Goal: Transaction & Acquisition: Subscribe to service/newsletter

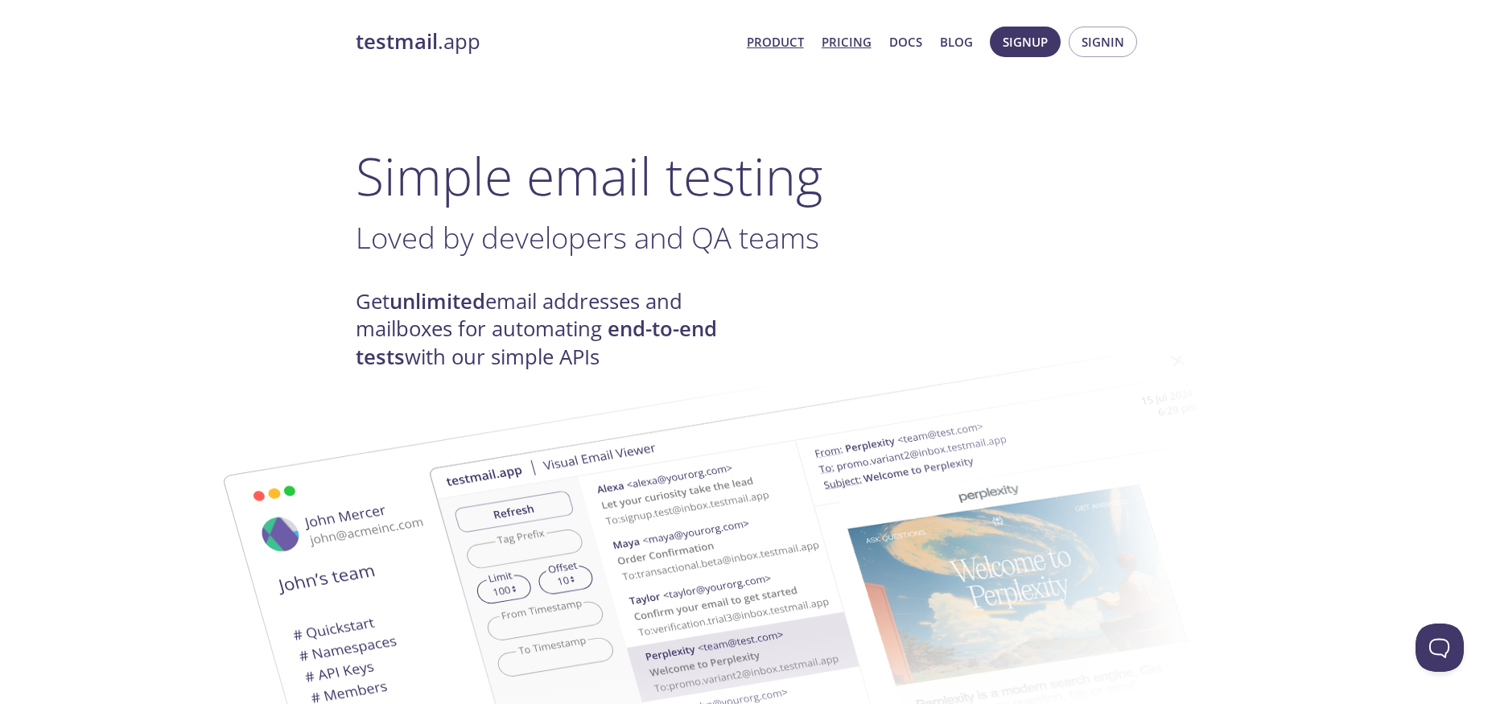
click at [857, 42] on link "Pricing" at bounding box center [847, 41] width 50 height 21
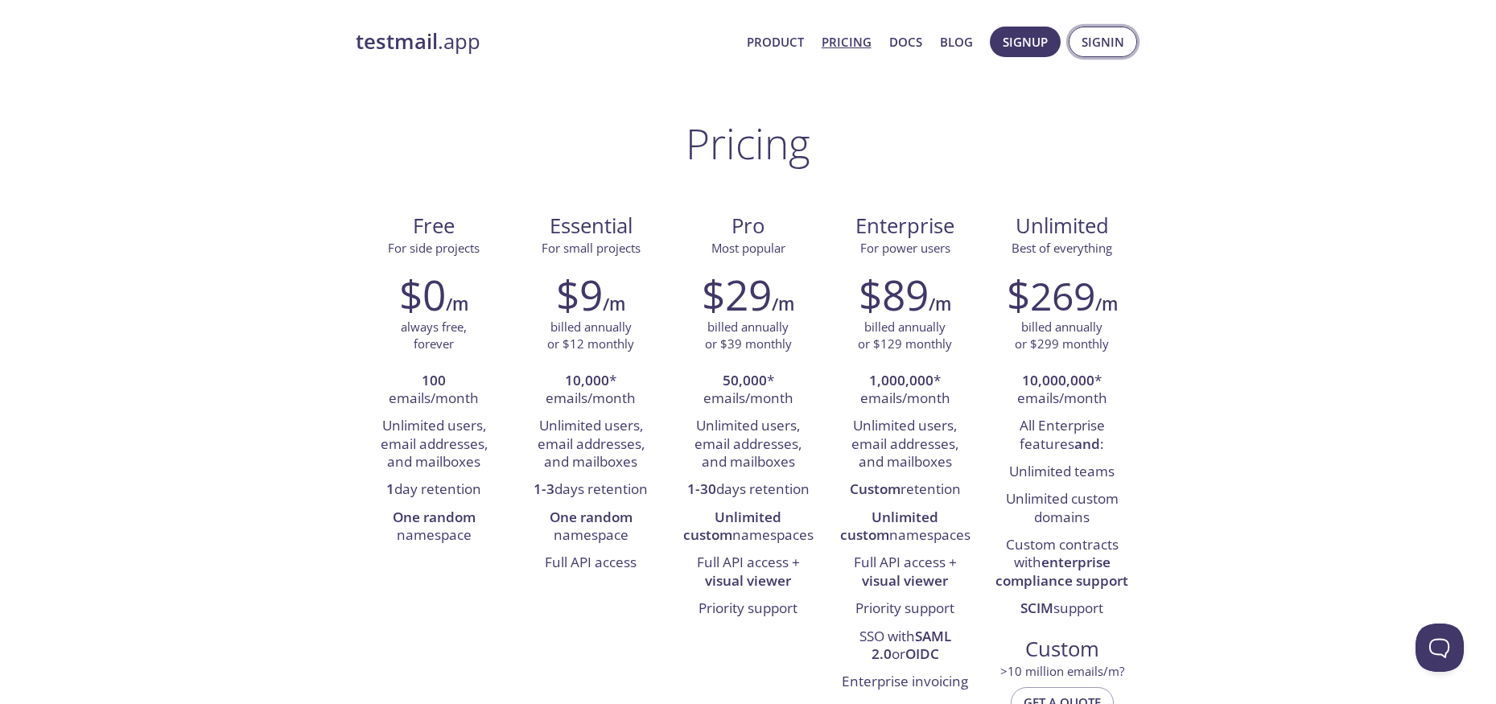
click at [1096, 47] on span "Signin" at bounding box center [1103, 41] width 43 height 21
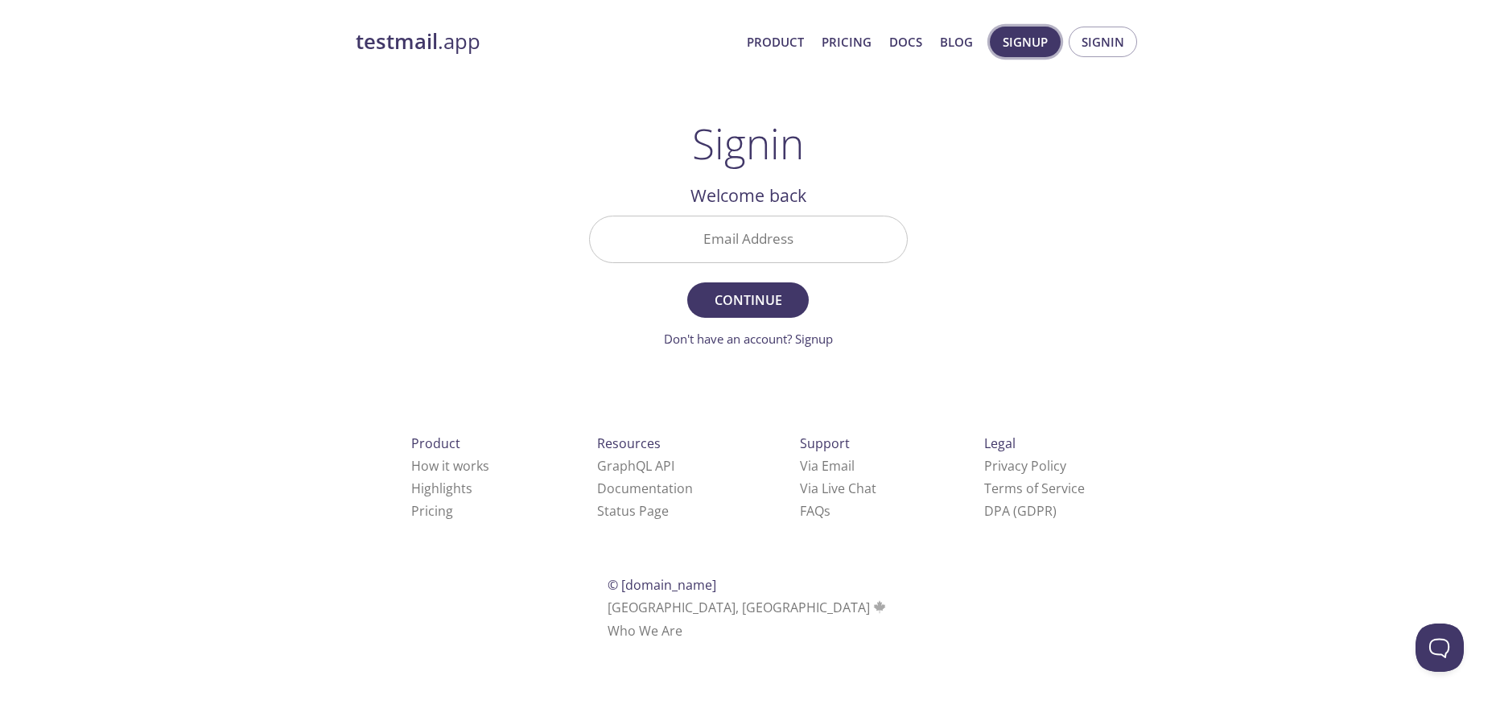
click at [1038, 48] on span "Signup" at bounding box center [1025, 41] width 45 height 21
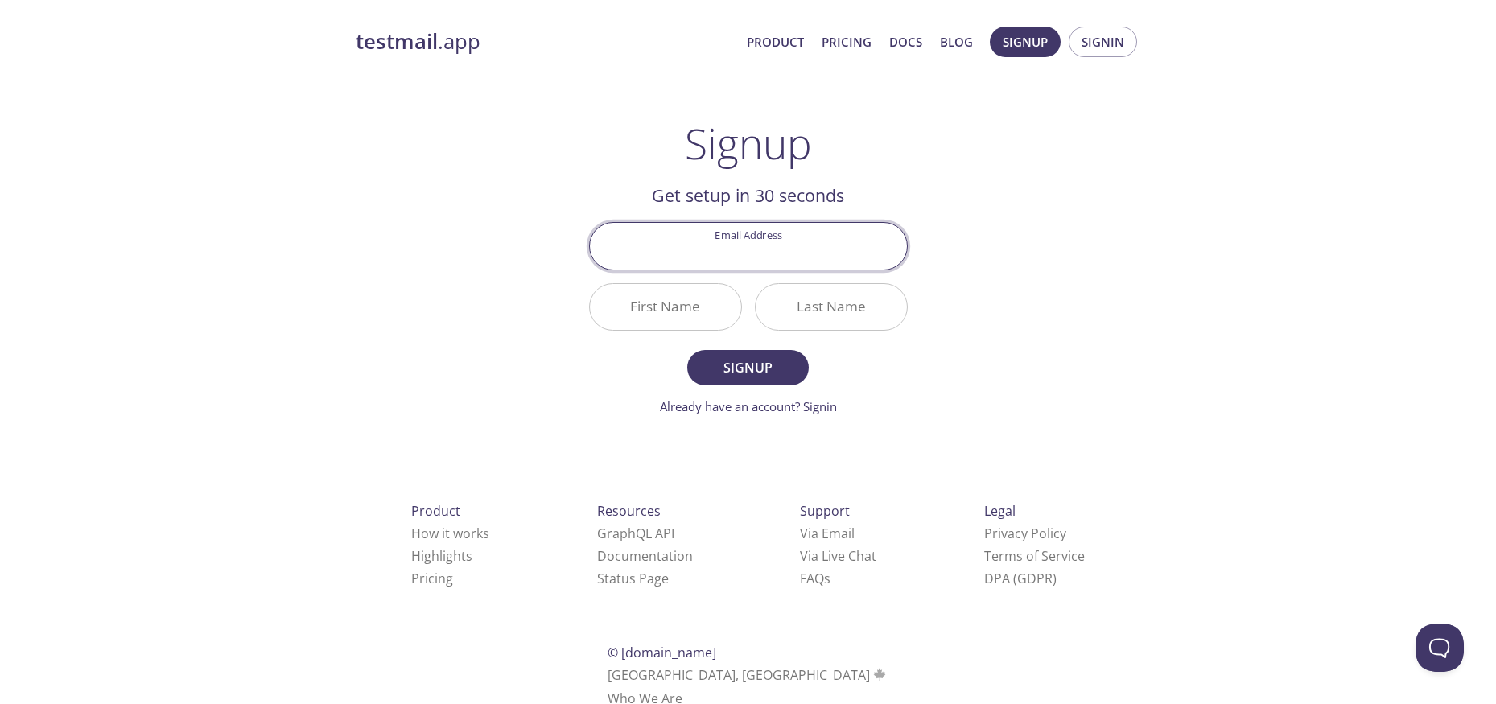
type input "[PERSON_NAME][EMAIL_ADDRESS][DOMAIN_NAME]"
type input "[PERSON_NAME]"
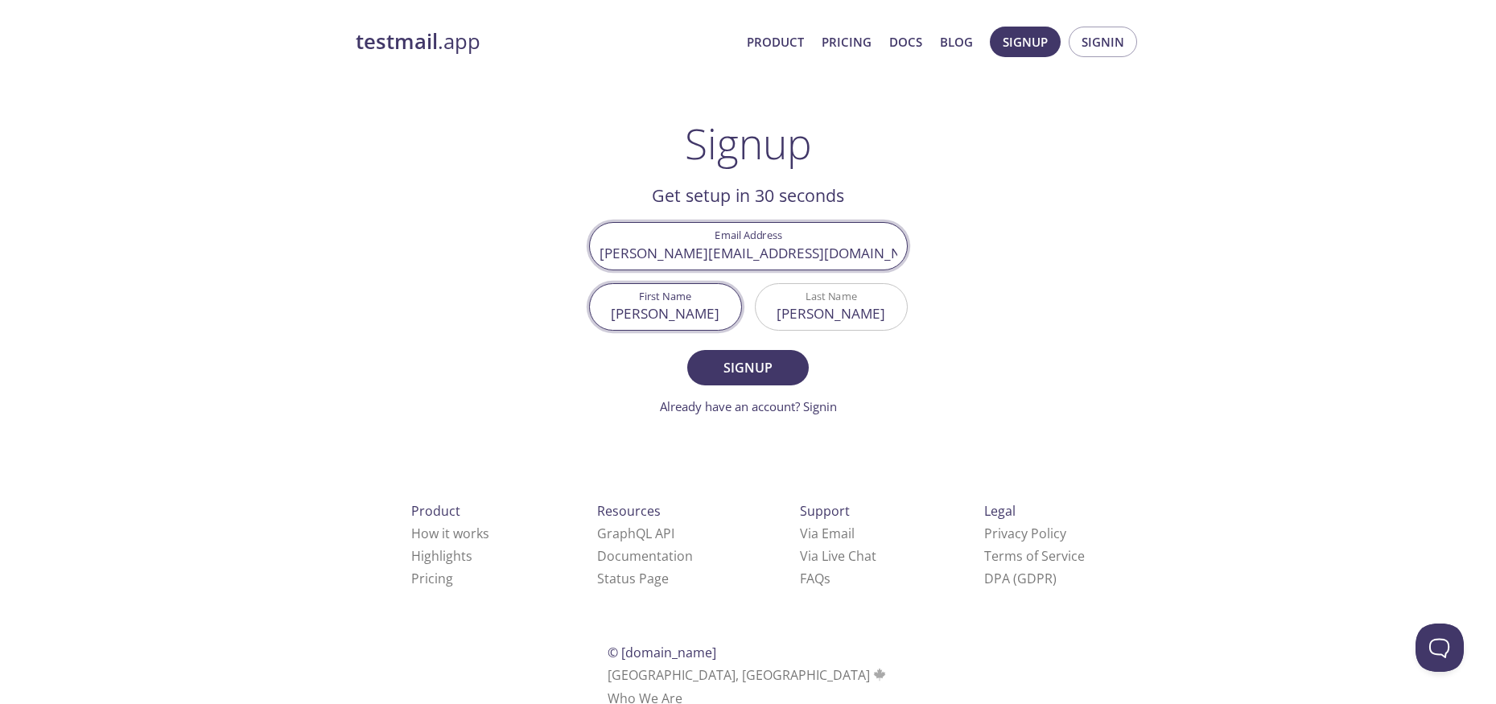
drag, startPoint x: 835, startPoint y: 262, endPoint x: 637, endPoint y: 254, distance: 197.4
click at [637, 254] on input "[PERSON_NAME][EMAIL_ADDRESS][DOMAIN_NAME]" at bounding box center [748, 246] width 317 height 46
type input "[PERSON_NAME][EMAIL_ADDRESS][DOMAIN_NAME]"
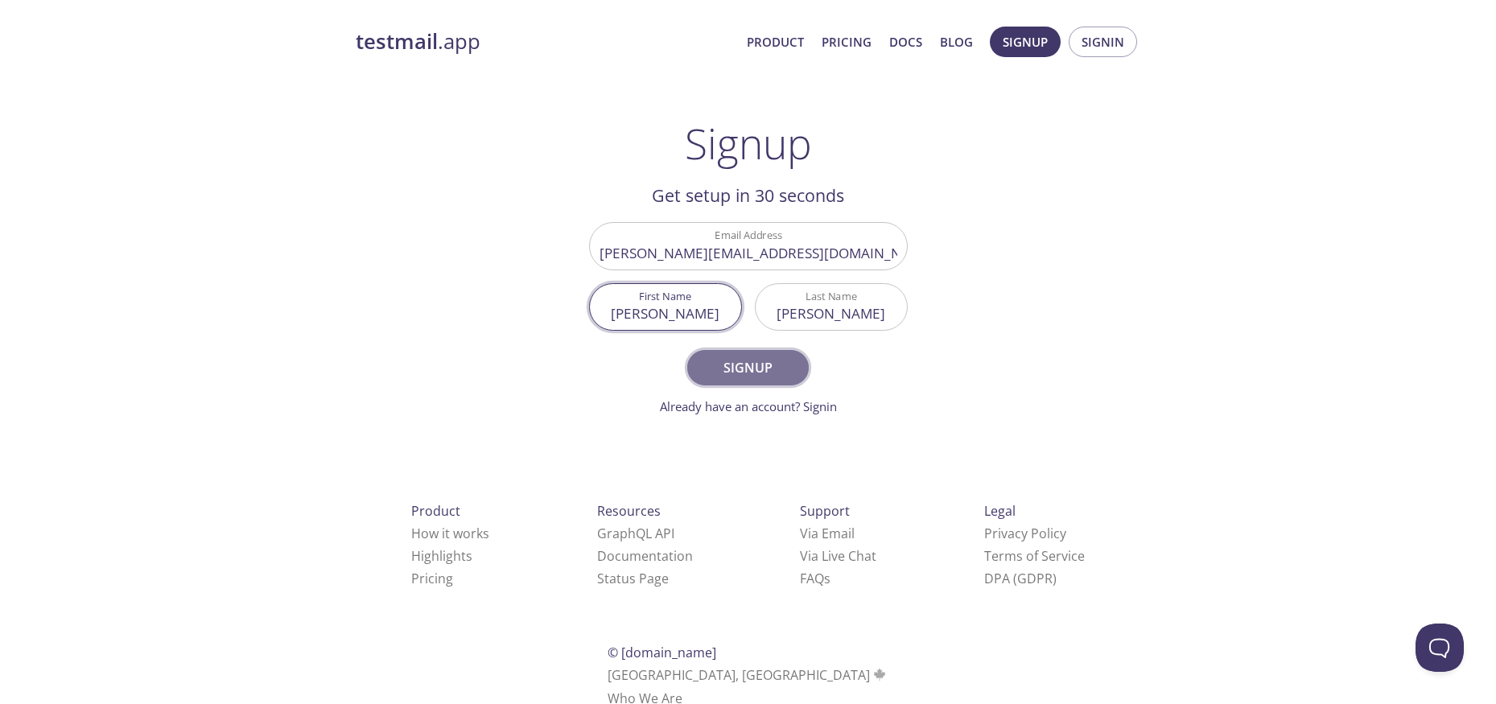
click at [749, 371] on span "Signup" at bounding box center [747, 368] width 85 height 23
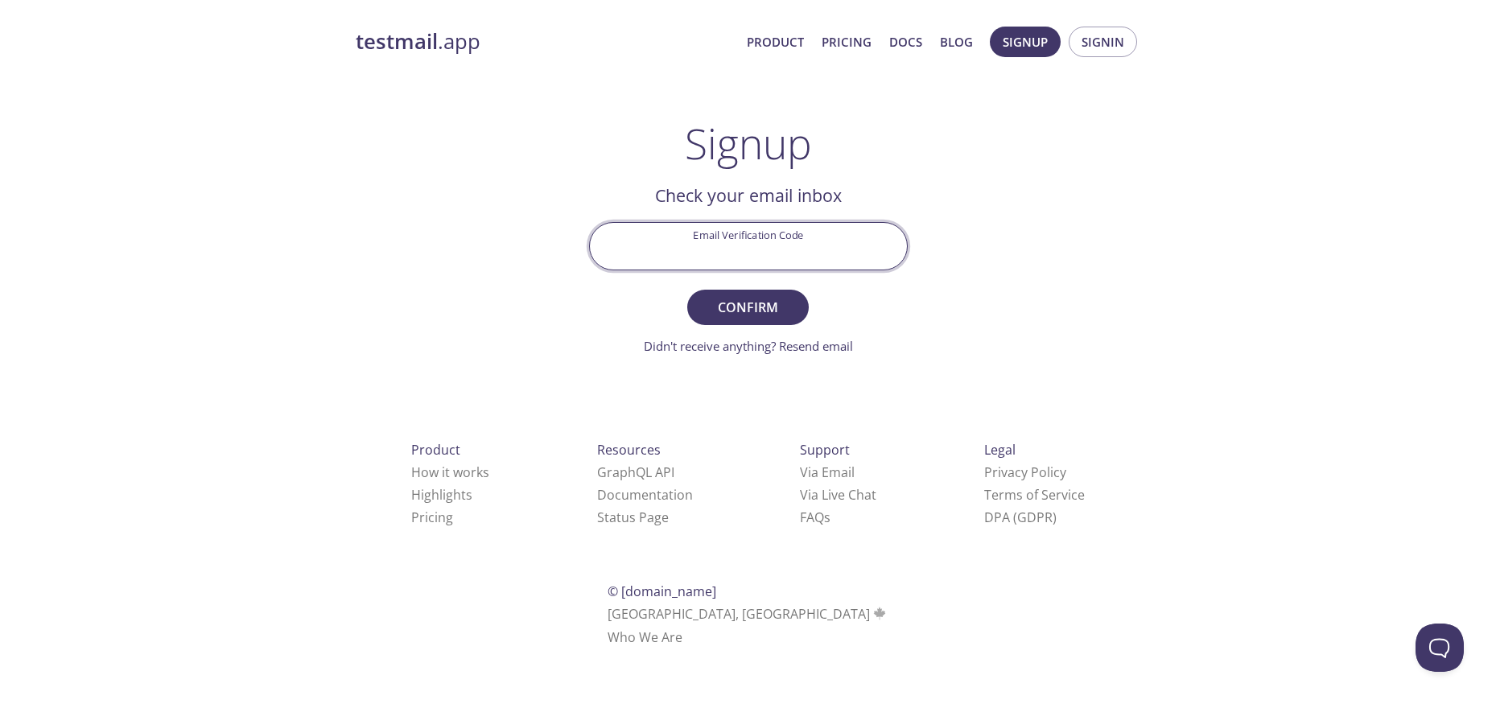
click at [743, 243] on input "Email Verification Code" at bounding box center [748, 246] width 317 height 46
paste input "FJVZ31Z"
type input "FJVZ31Z"
click at [740, 307] on span "Confirm" at bounding box center [747, 307] width 85 height 23
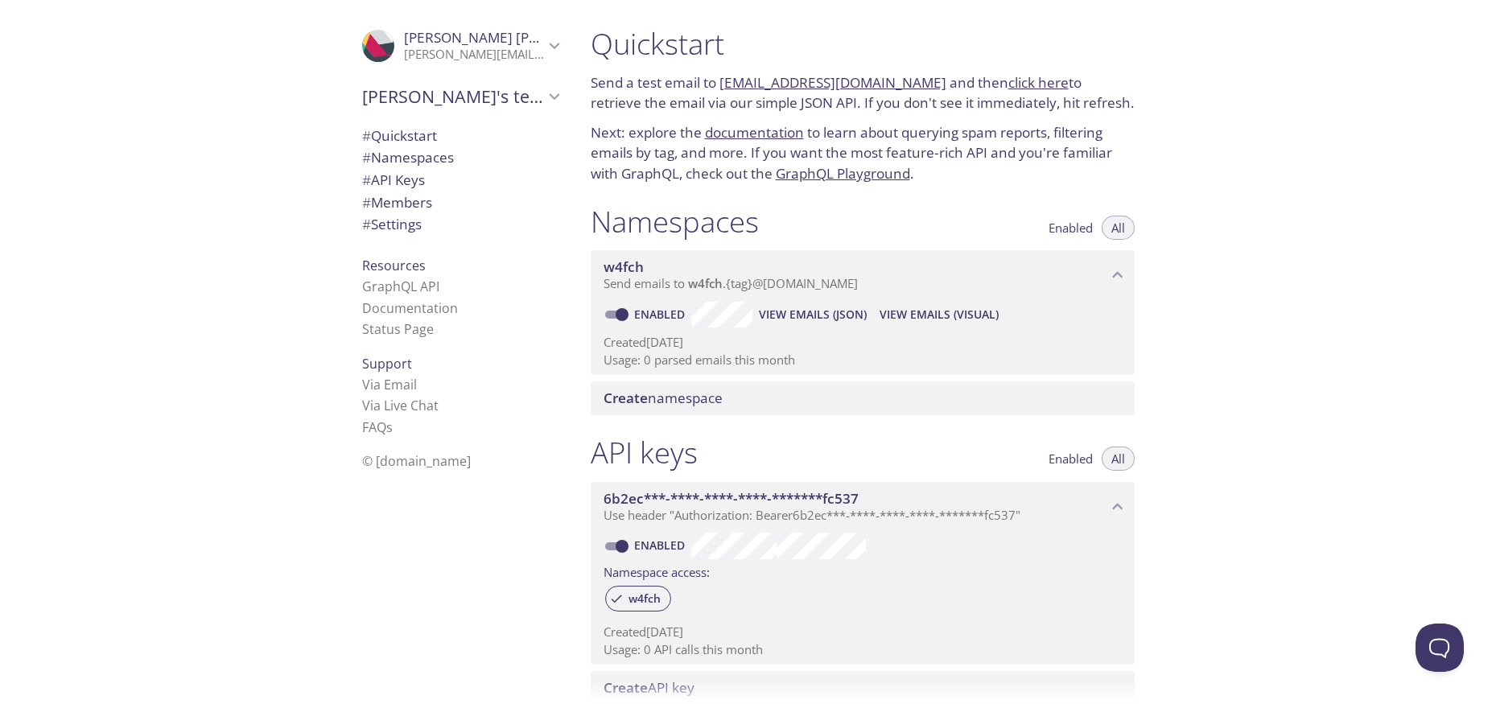
click at [1230, 368] on div "Quickstart Send a test email to [EMAIL_ADDRESS][DOMAIN_NAME] and then click her…" at bounding box center [1037, 352] width 919 height 704
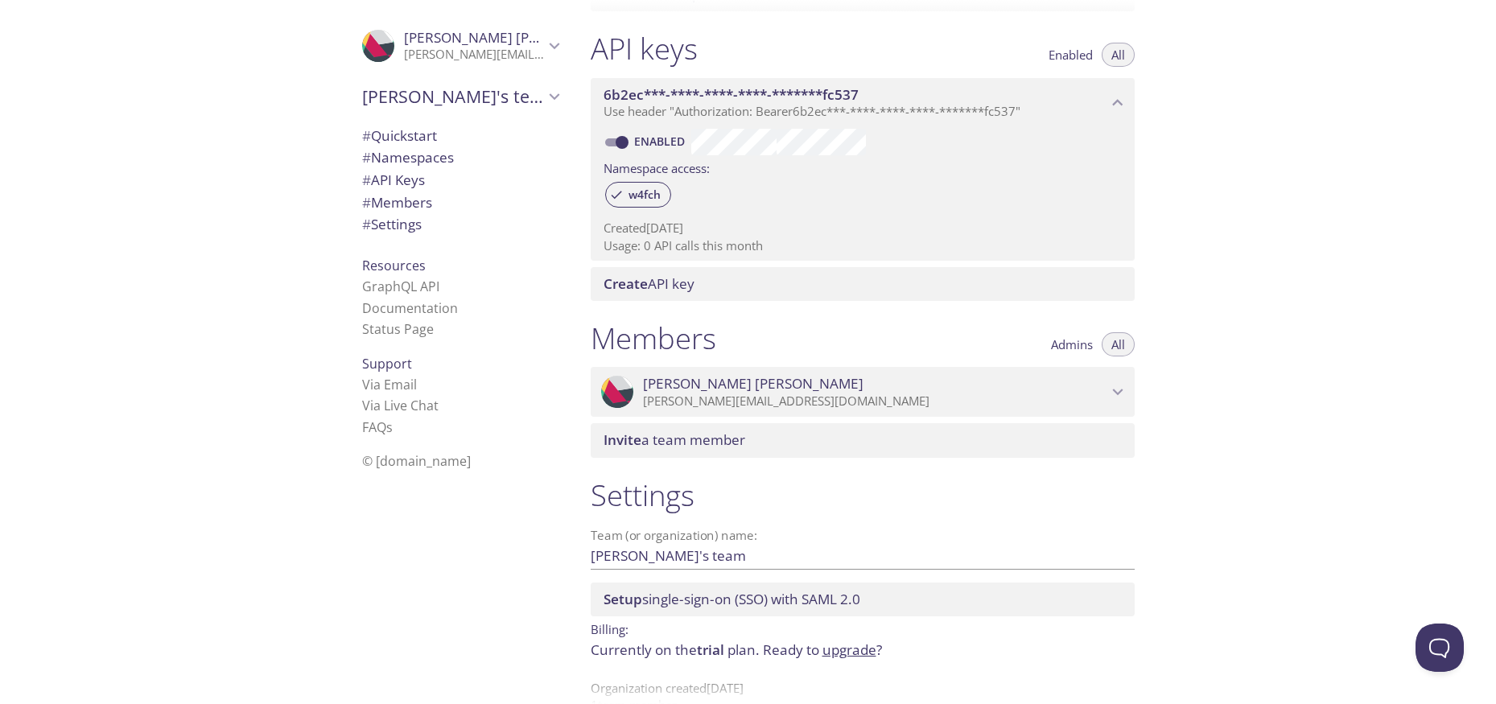
scroll to position [440, 0]
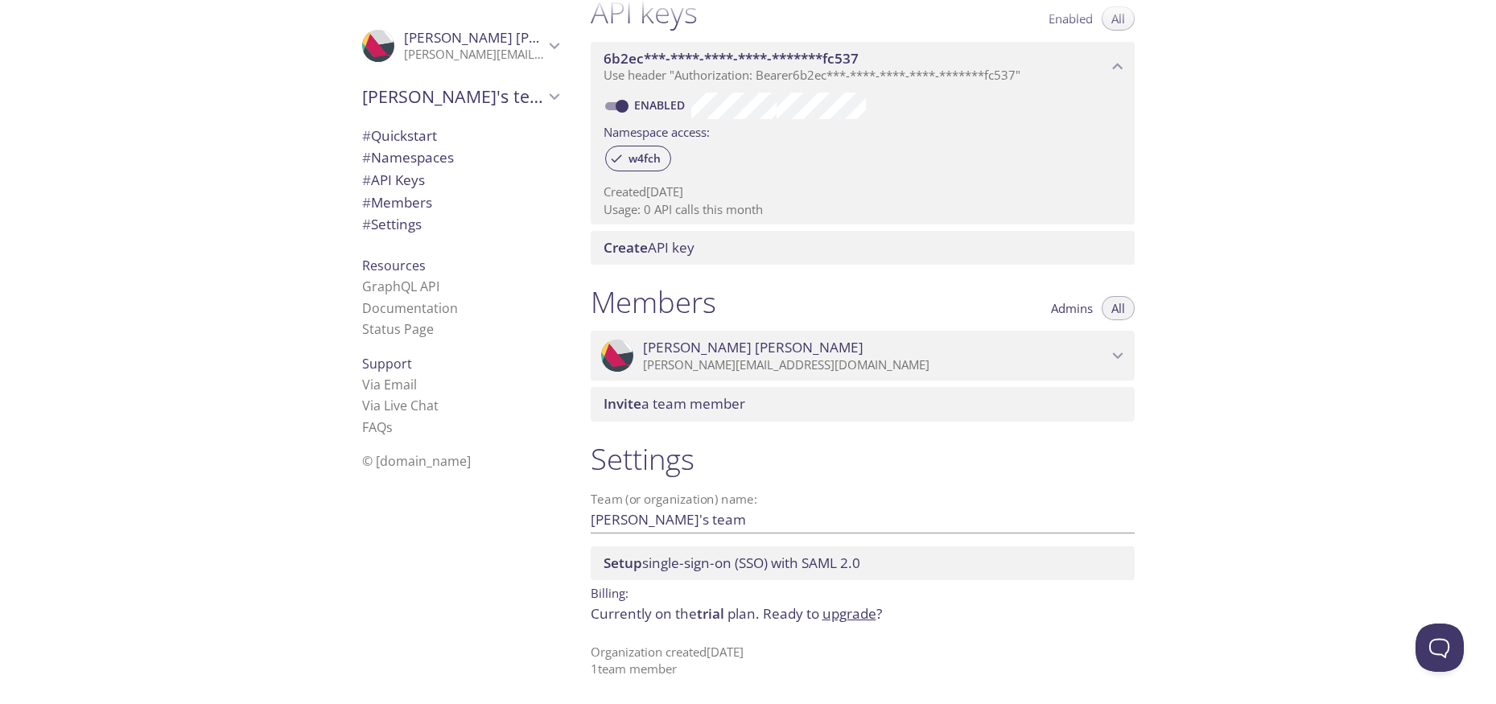
click at [495, 583] on div ".cls-1 { fill: #6d5ca8; } .cls-2 { fill: #3fc191; } .cls-3 { fill: #3b4752; } .…" at bounding box center [456, 352] width 241 height 704
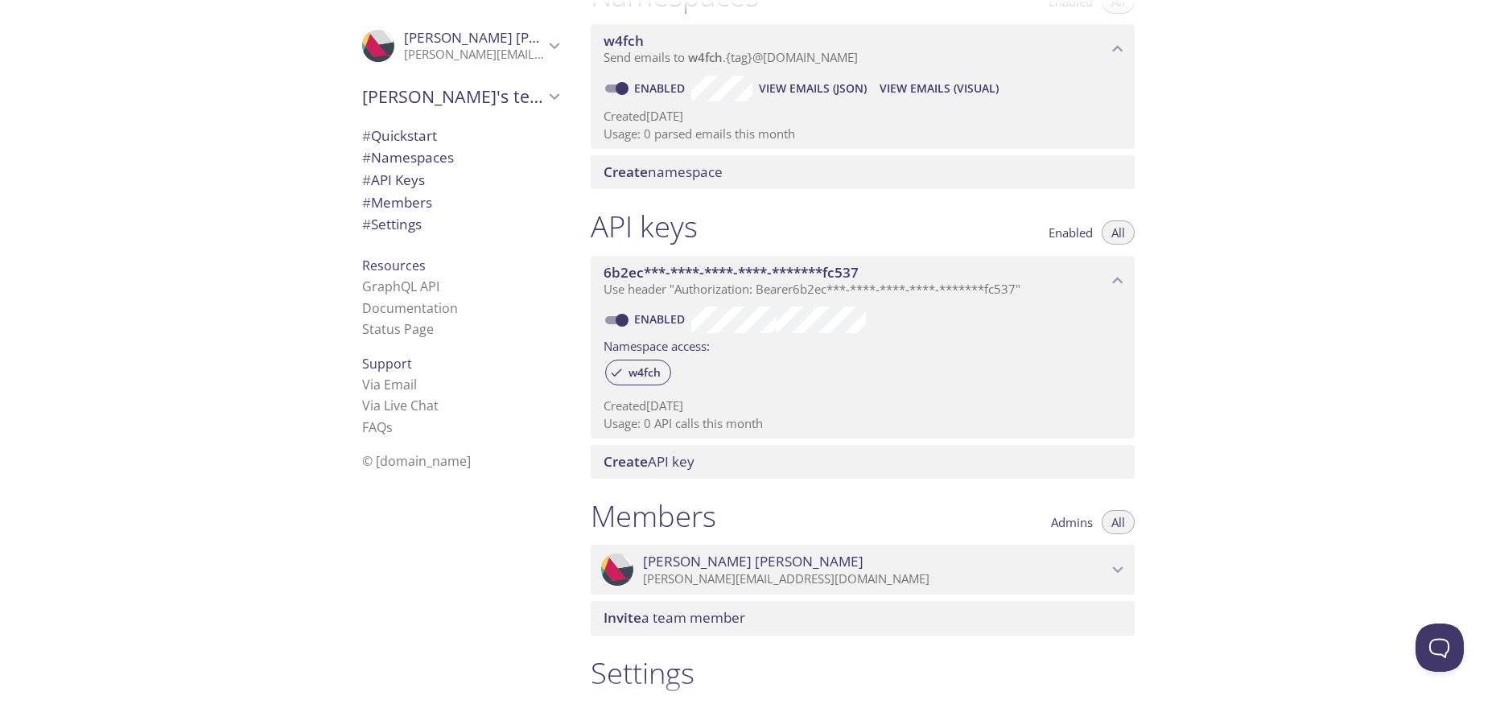
scroll to position [0, 0]
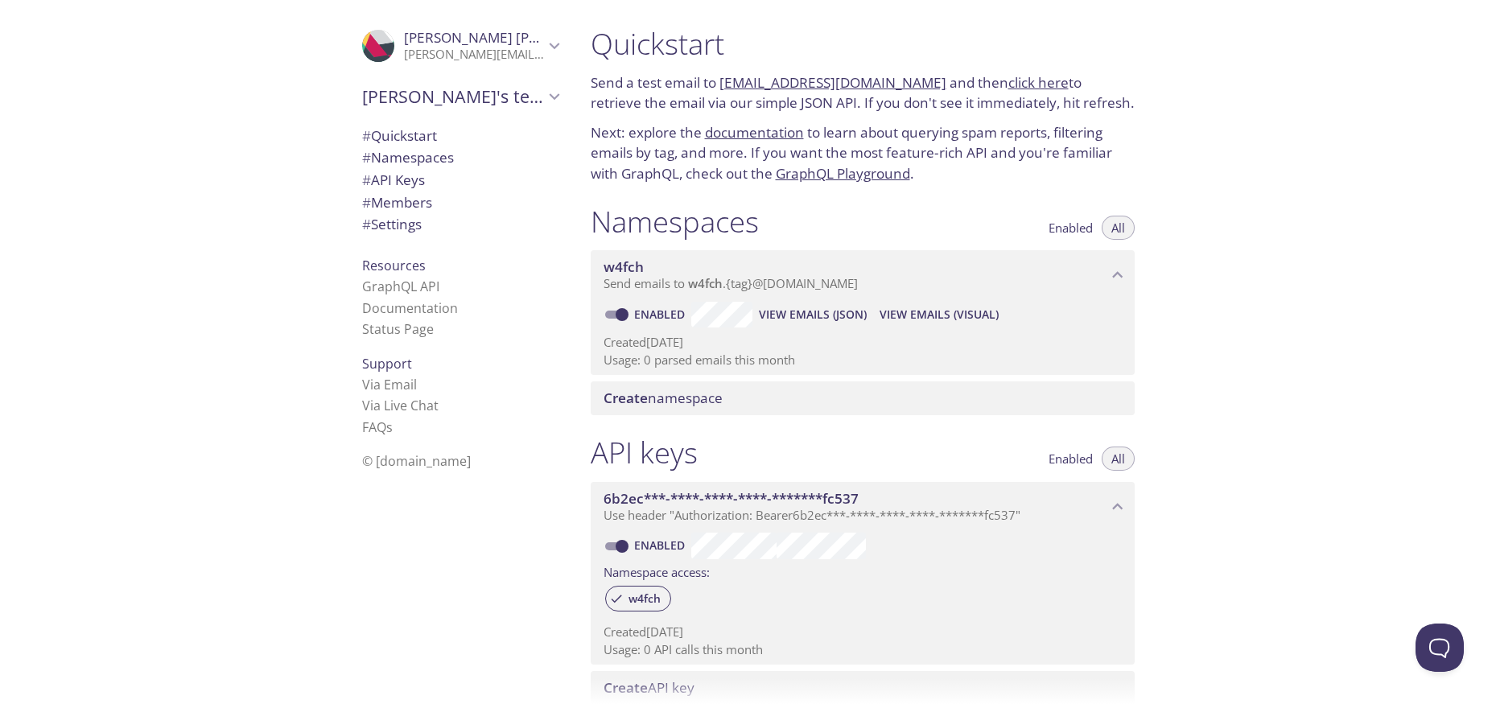
click at [1256, 365] on div "Quickstart Send a test email to [EMAIL_ADDRESS][DOMAIN_NAME] and then click her…" at bounding box center [1037, 352] width 919 height 704
